Goal: Check status: Check status

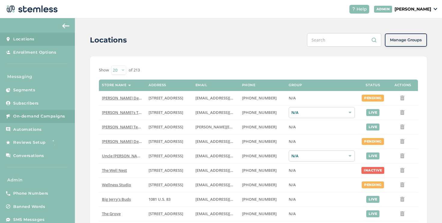
click at [46, 115] on span "On-demand Campaigns" at bounding box center [39, 116] width 52 height 6
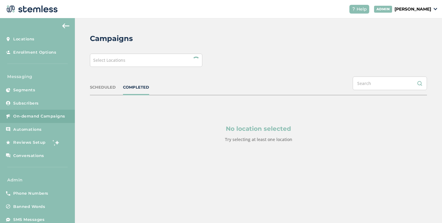
click at [154, 63] on div "Select Locations" at bounding box center [146, 60] width 113 height 13
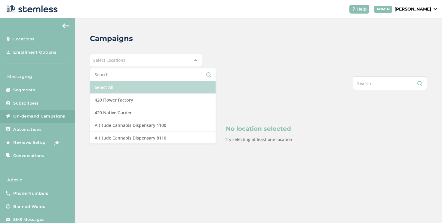
click at [132, 88] on li "Select All" at bounding box center [153, 87] width 126 height 13
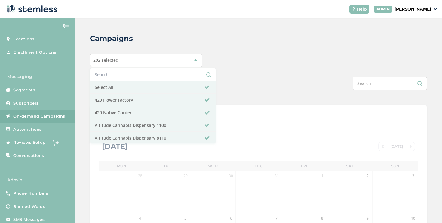
click at [280, 44] on div "Campaigns 202 selected Select All 420 Flower Factory 420 Native Garden Altitude…" at bounding box center [258, 212] width 367 height 389
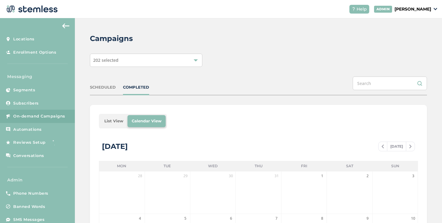
click at [110, 121] on li "List View" at bounding box center [113, 121] width 27 height 12
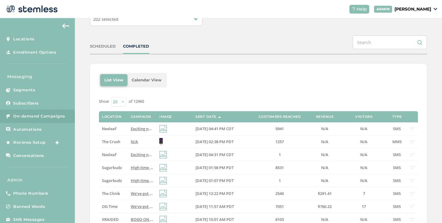
scroll to position [85, 0]
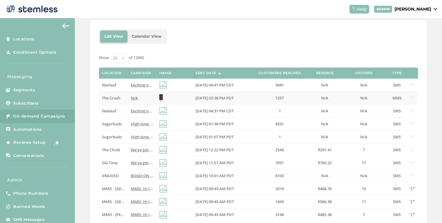
click at [200, 98] on span "[DATE] 02:38 PM PDT" at bounding box center [215, 97] width 38 height 5
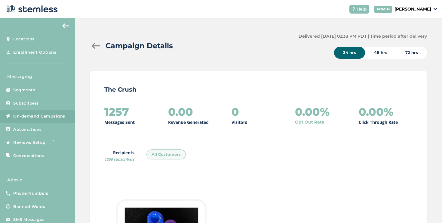
click at [99, 48] on div at bounding box center [96, 46] width 12 height 6
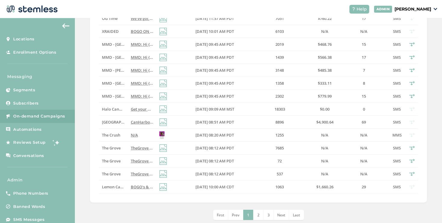
scroll to position [199, 0]
